Goal: Navigation & Orientation: Find specific page/section

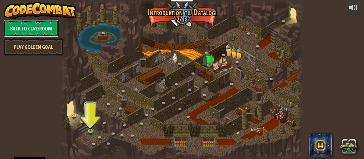
click at [30, 30] on link "Back to Classroom" at bounding box center [31, 28] width 55 height 17
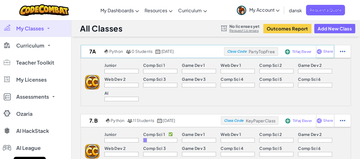
click at [258, 52] on span "PartyTopFree" at bounding box center [261, 51] width 26 height 5
